Goal: Find specific page/section

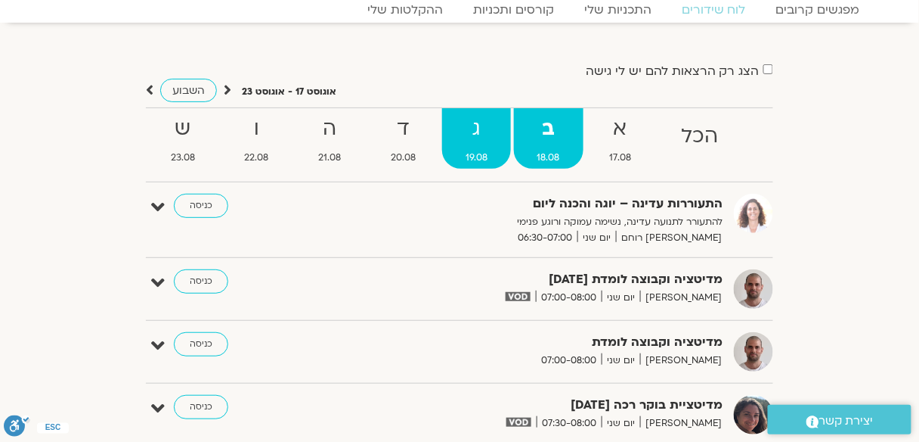
click at [468, 134] on strong "ג" at bounding box center [476, 129] width 69 height 34
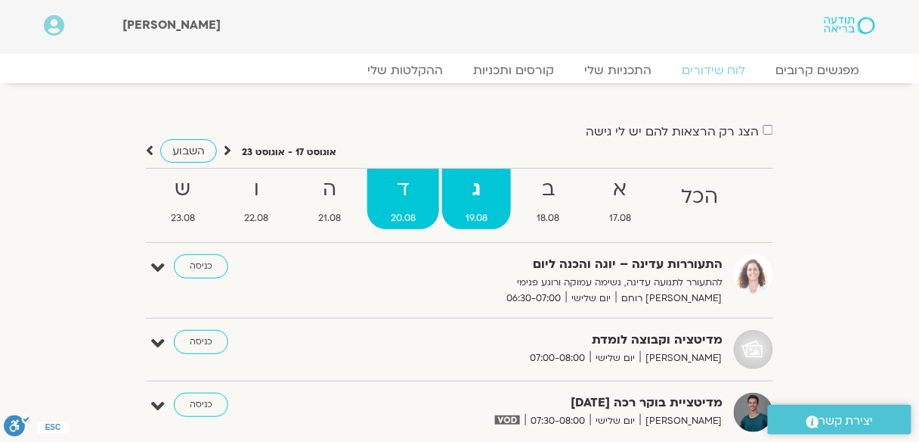
click at [400, 188] on strong "ד" at bounding box center [403, 189] width 72 height 34
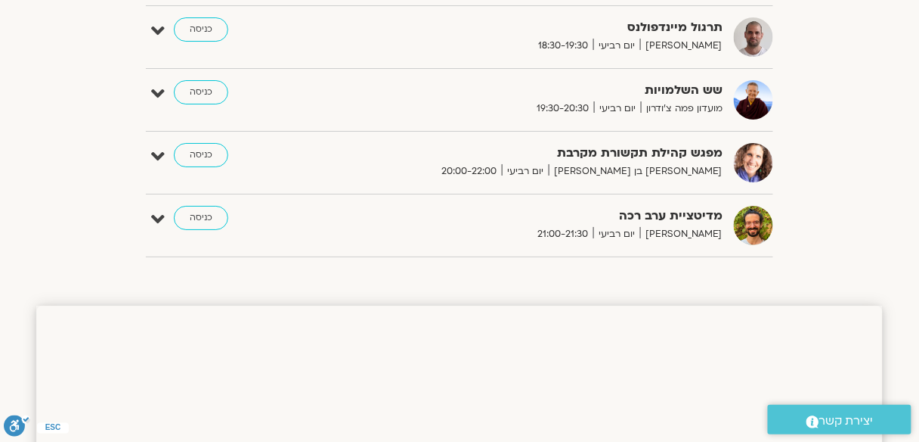
scroll to position [1331, 0]
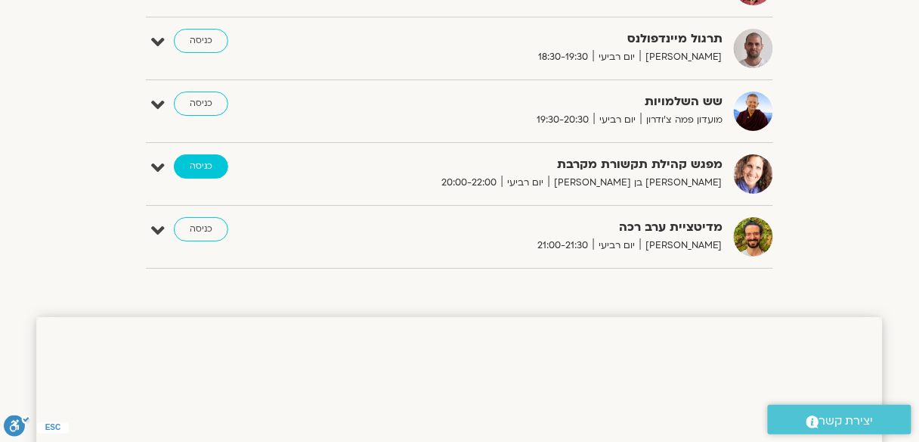
click at [211, 158] on link "כניסה" at bounding box center [201, 166] width 54 height 24
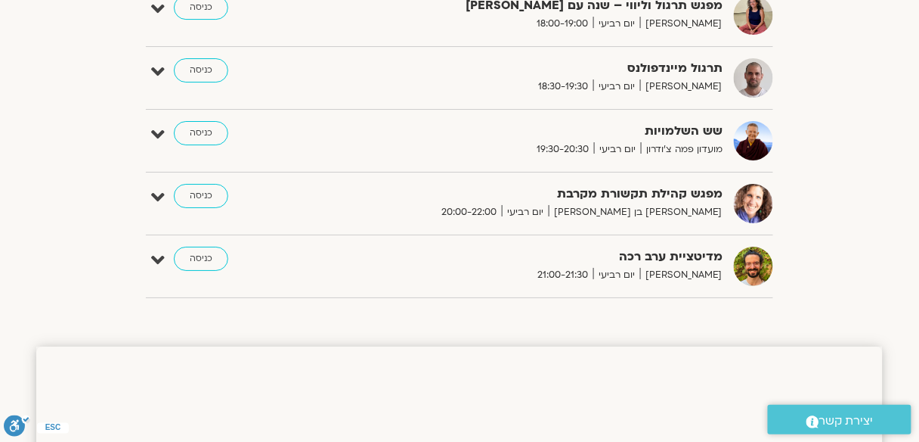
scroll to position [1331, 0]
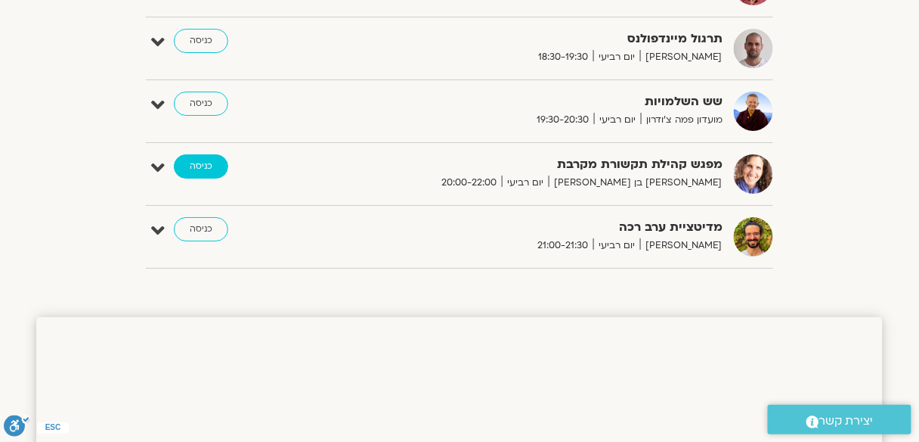
click at [196, 160] on link "כניסה" at bounding box center [201, 166] width 54 height 24
